Goal: Information Seeking & Learning: Learn about a topic

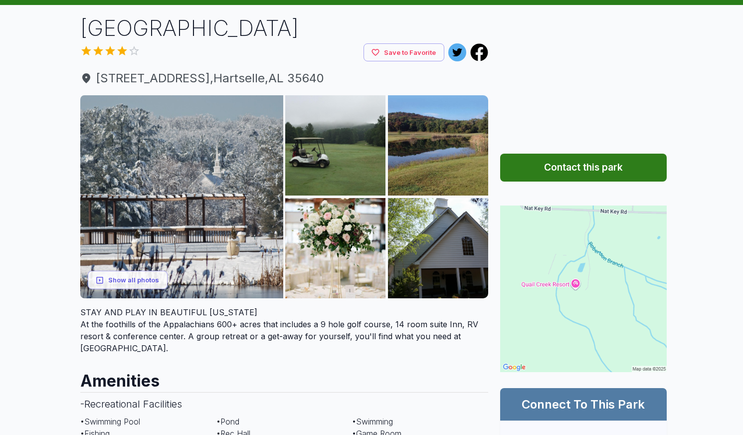
scroll to position [60, 0]
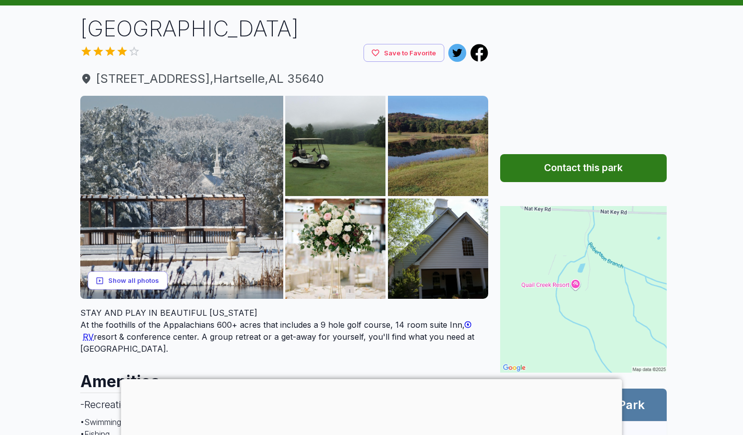
click at [132, 281] on button "Show all photos" at bounding box center [128, 280] width 80 height 18
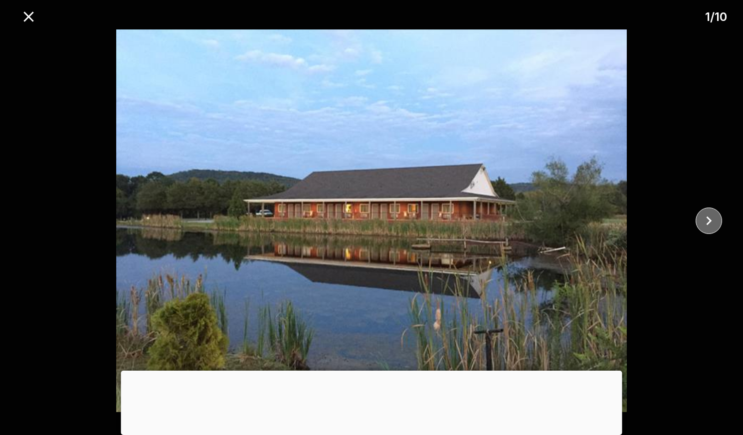
click at [699, 221] on button "close" at bounding box center [708, 220] width 26 height 26
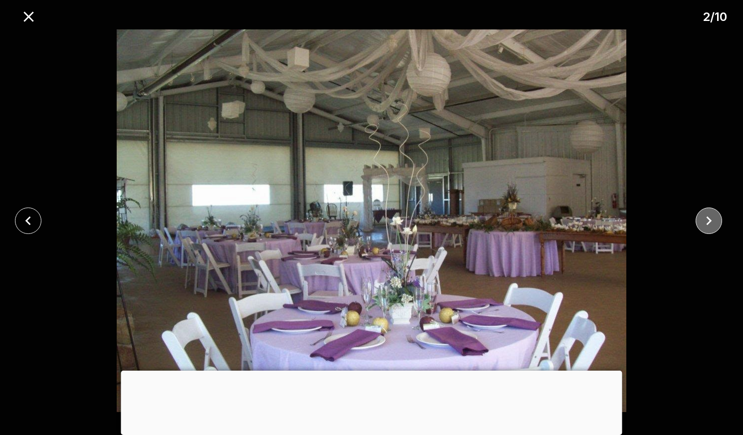
click at [703, 220] on icon "close" at bounding box center [708, 220] width 17 height 17
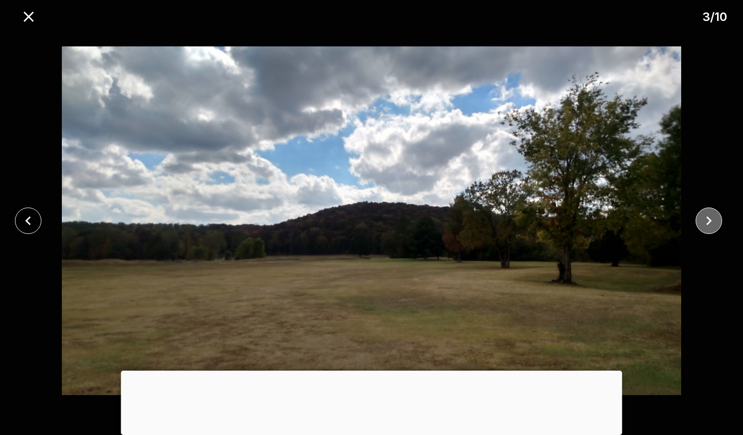
click at [703, 220] on icon "close" at bounding box center [708, 220] width 17 height 17
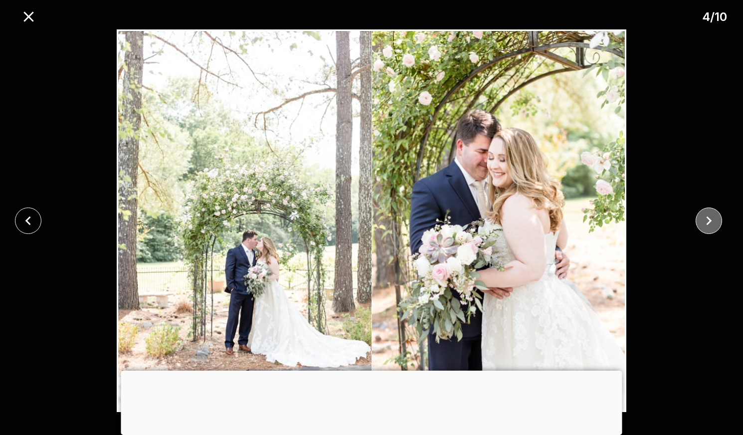
click at [703, 220] on icon "close" at bounding box center [708, 220] width 17 height 17
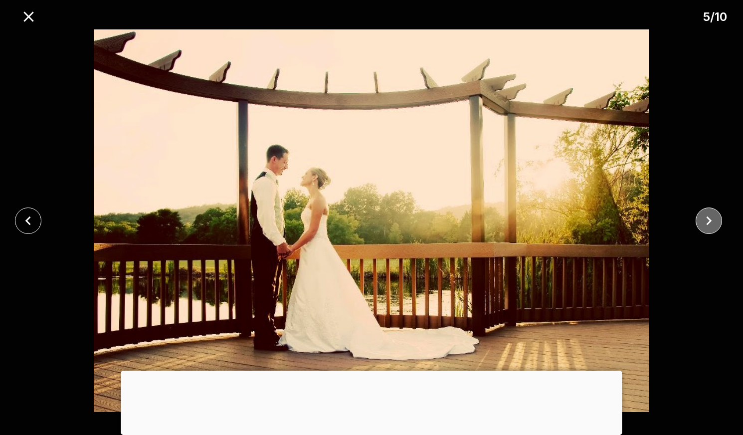
click at [703, 220] on icon "close" at bounding box center [708, 220] width 17 height 17
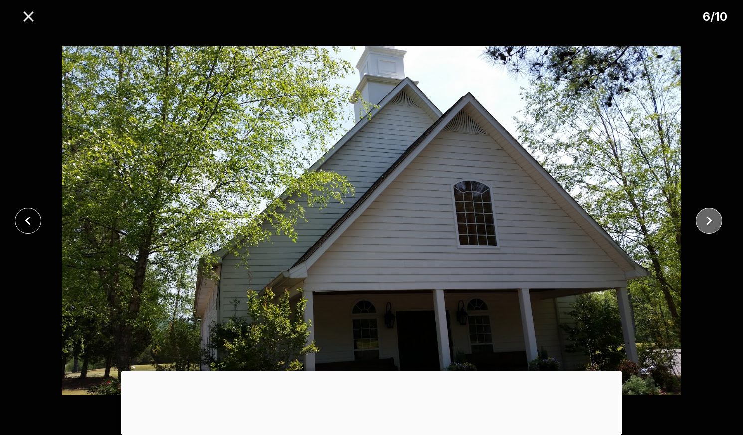
click at [703, 220] on icon "close" at bounding box center [708, 220] width 17 height 17
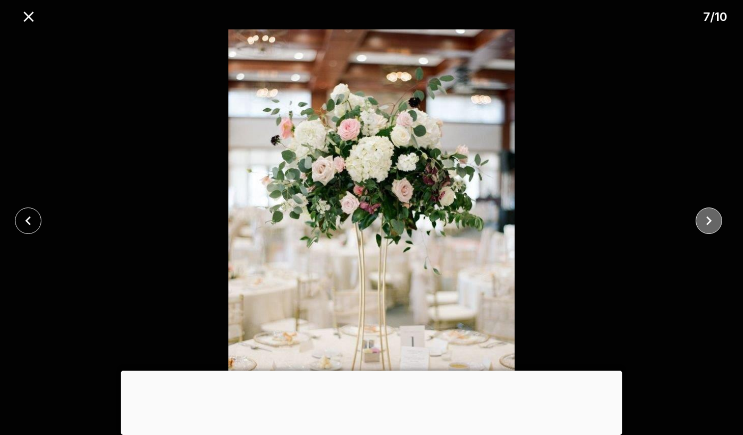
click at [703, 220] on icon "close" at bounding box center [708, 220] width 17 height 17
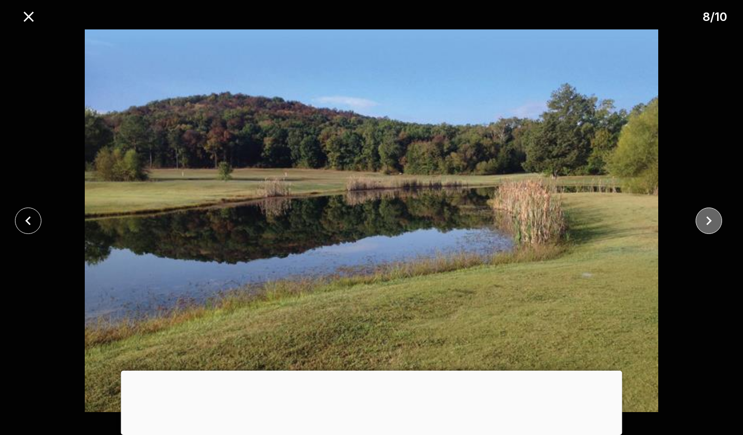
click at [703, 220] on icon "close" at bounding box center [708, 220] width 17 height 17
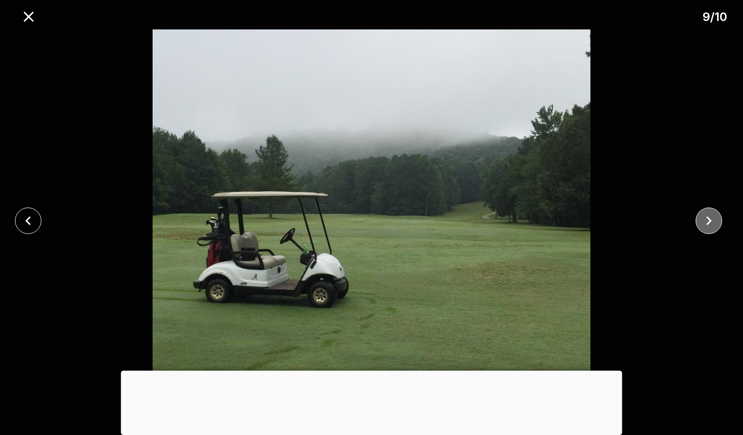
click at [703, 220] on icon "close" at bounding box center [708, 220] width 17 height 17
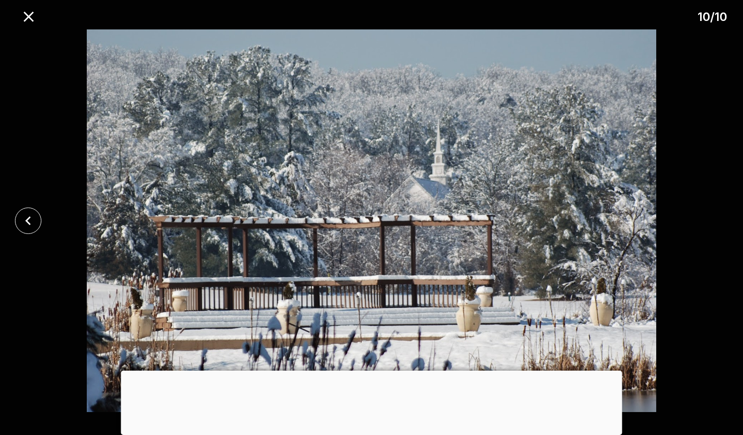
click at [703, 220] on div at bounding box center [371, 220] width 743 height 382
click at [28, 15] on icon "close" at bounding box center [28, 16] width 10 height 10
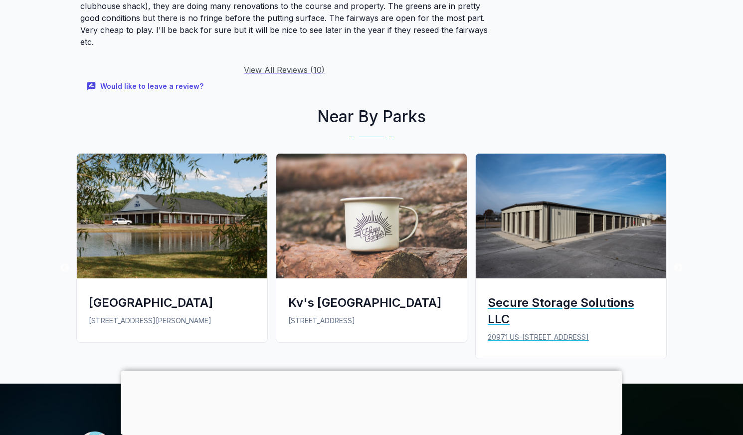
scroll to position [1736, 0]
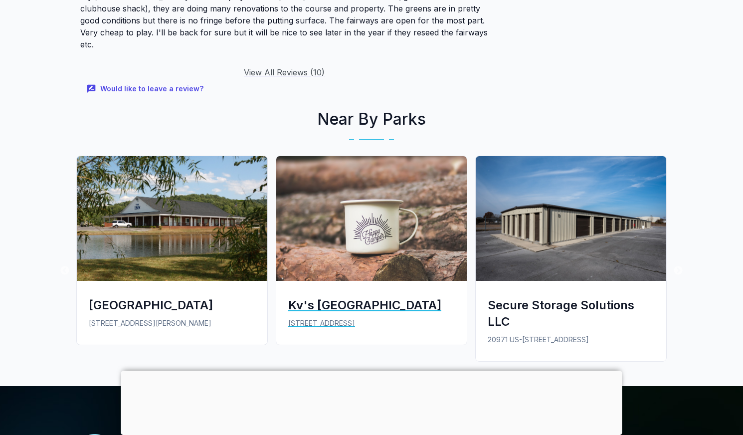
click at [322, 297] on div "Kv's [GEOGRAPHIC_DATA]" at bounding box center [371, 305] width 167 height 16
